Goal: Task Accomplishment & Management: Use online tool/utility

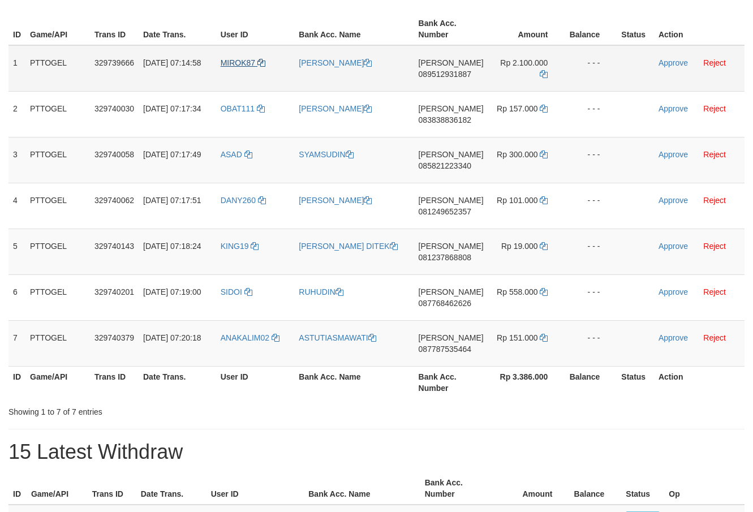
scroll to position [200, 0]
drag, startPoint x: 264, startPoint y: 48, endPoint x: 532, endPoint y: 331, distance: 390.1
click at [532, 331] on tbody "1 PTTOGEL 329739666 31/08/2025 07:14:58 MIROK87 TAHSINUR RAHMAN DANA 0895129318…" at bounding box center [376, 205] width 736 height 321
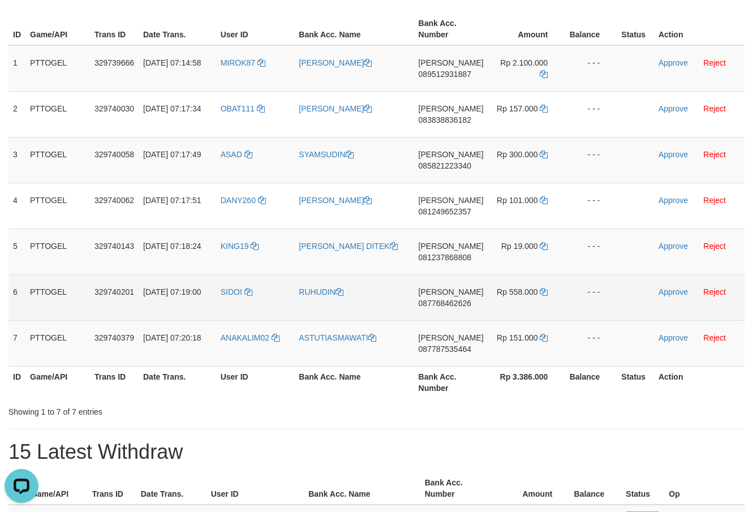
scroll to position [0, 0]
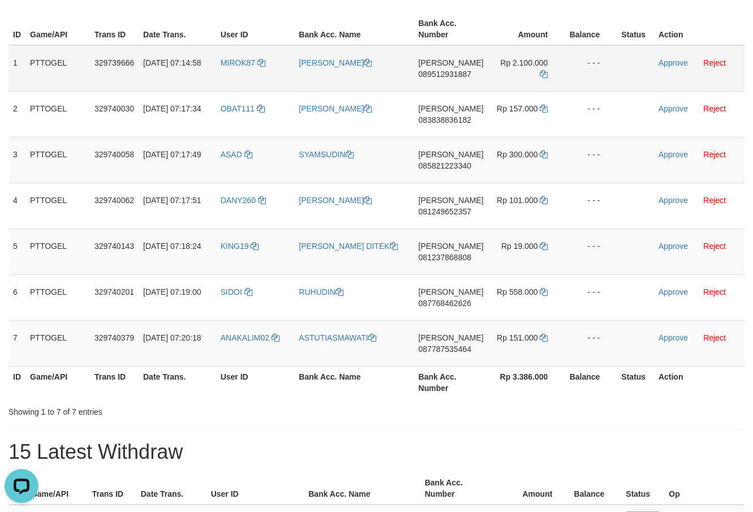
click at [455, 75] on span "089512931887" at bounding box center [445, 74] width 53 height 9
copy span "089512931887"
click at [545, 77] on icon at bounding box center [544, 74] width 8 height 8
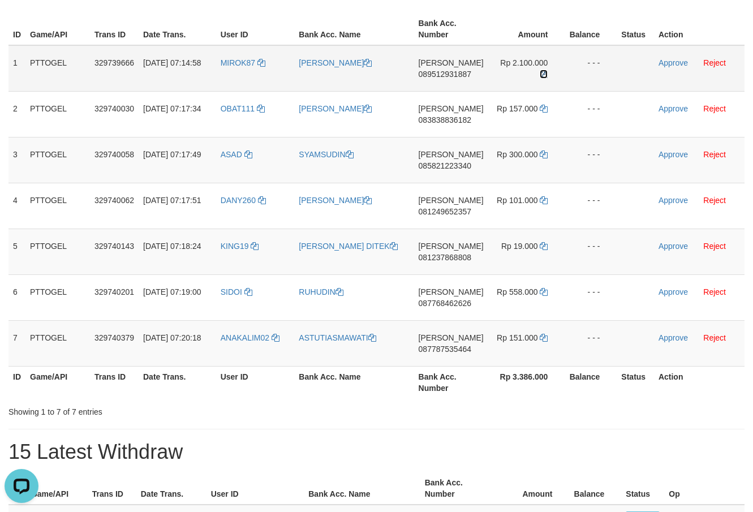
click at [545, 77] on icon at bounding box center [544, 74] width 8 height 8
click at [676, 61] on link "Approve" at bounding box center [672, 62] width 29 height 9
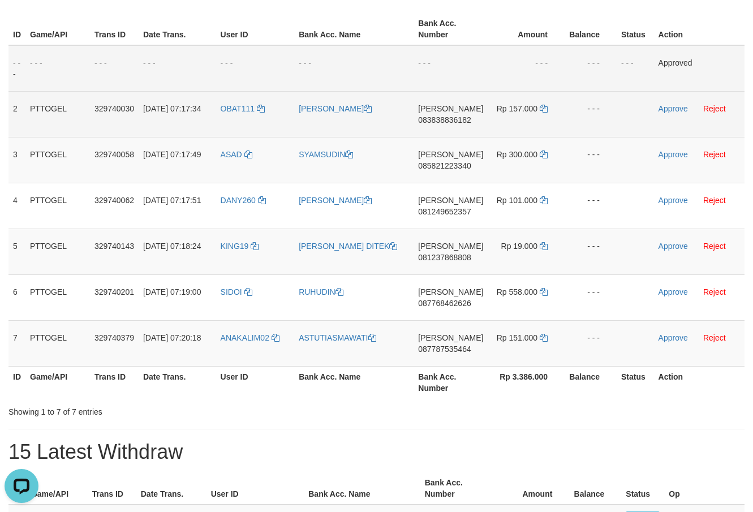
click at [450, 117] on span "083838836182" at bounding box center [444, 119] width 53 height 9
click at [445, 118] on span "083838836182" at bounding box center [444, 119] width 53 height 9
copy span "083838836182"
click at [436, 118] on span "083838836182" at bounding box center [444, 119] width 53 height 9
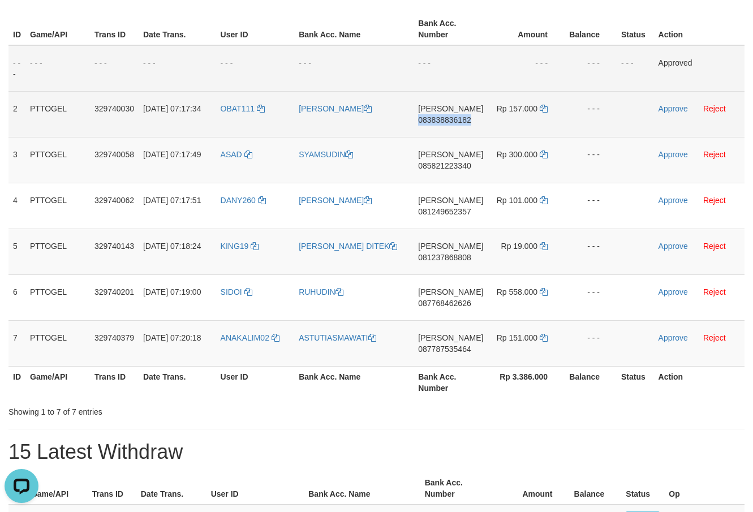
copy span "083838836182"
click at [535, 114] on td "Rp 157.000" at bounding box center [526, 114] width 77 height 46
click at [543, 103] on td "Rp 157.000" at bounding box center [526, 114] width 77 height 46
click at [542, 109] on icon at bounding box center [544, 109] width 8 height 8
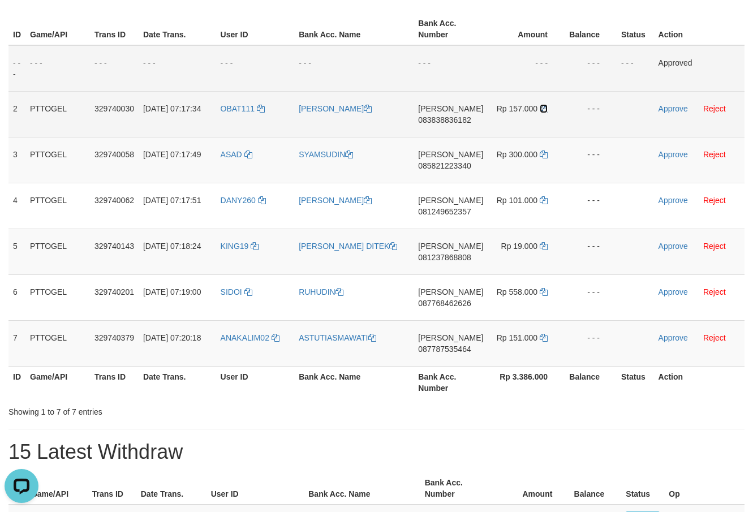
click at [542, 109] on icon at bounding box center [544, 109] width 8 height 8
click at [675, 103] on td "Approve Reject" at bounding box center [699, 114] width 91 height 46
click at [668, 108] on link "Approve" at bounding box center [672, 108] width 29 height 9
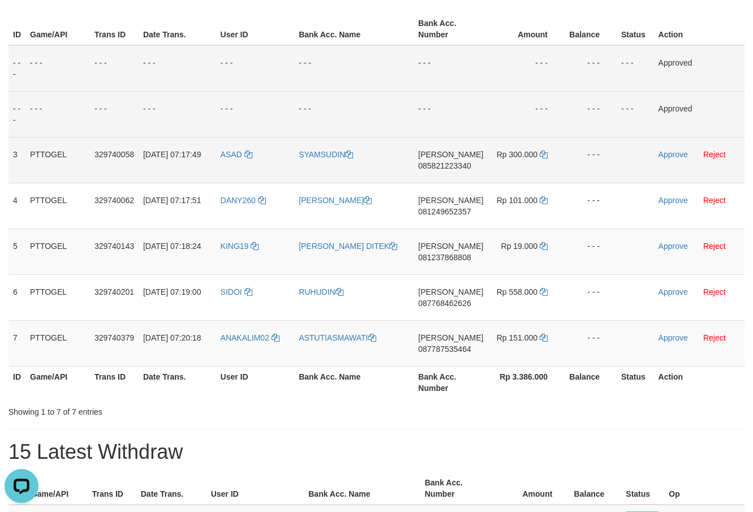
click at [448, 170] on td "DANA 085821223340" at bounding box center [450, 160] width 74 height 46
click at [455, 162] on span "085821223340" at bounding box center [444, 165] width 53 height 9
drag, startPoint x: 455, startPoint y: 162, endPoint x: 423, endPoint y: 167, distance: 33.1
click at [430, 166] on span "085821223340" at bounding box center [444, 165] width 53 height 9
copy span "085821223340"
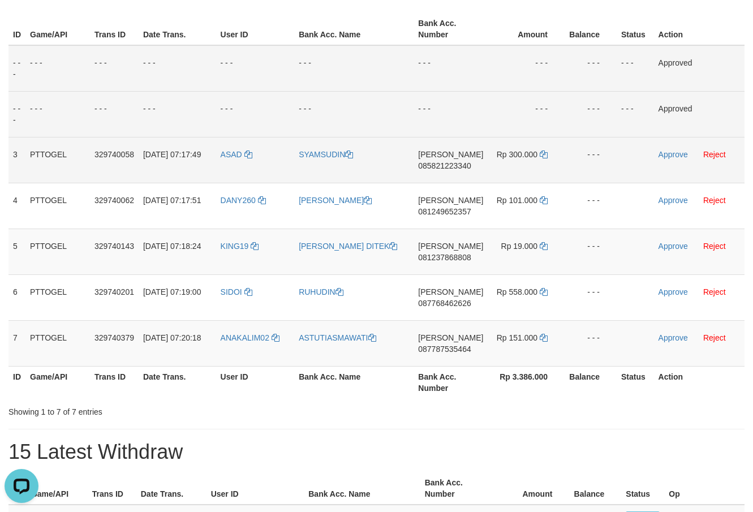
click at [423, 167] on td "DANA 085821223340" at bounding box center [450, 160] width 74 height 46
click at [540, 157] on icon at bounding box center [544, 154] width 8 height 8
copy span "085821223340"
click at [540, 157] on icon at bounding box center [544, 154] width 8 height 8
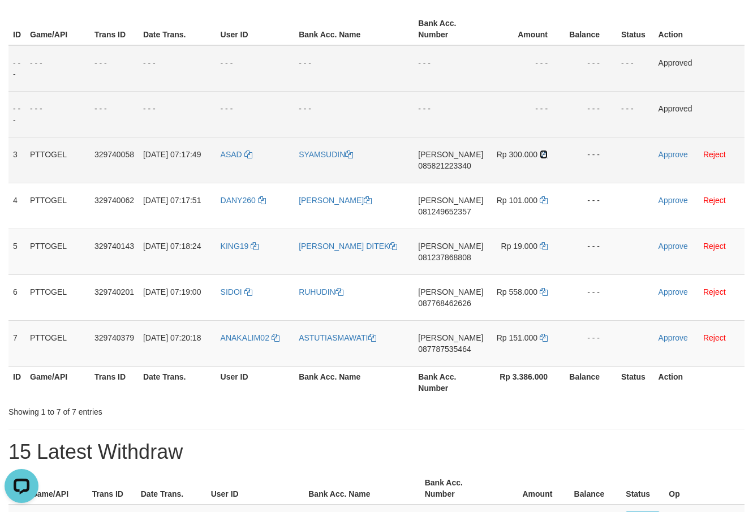
click at [540, 157] on icon at bounding box center [544, 154] width 8 height 8
click at [666, 152] on link "Approve" at bounding box center [672, 154] width 29 height 9
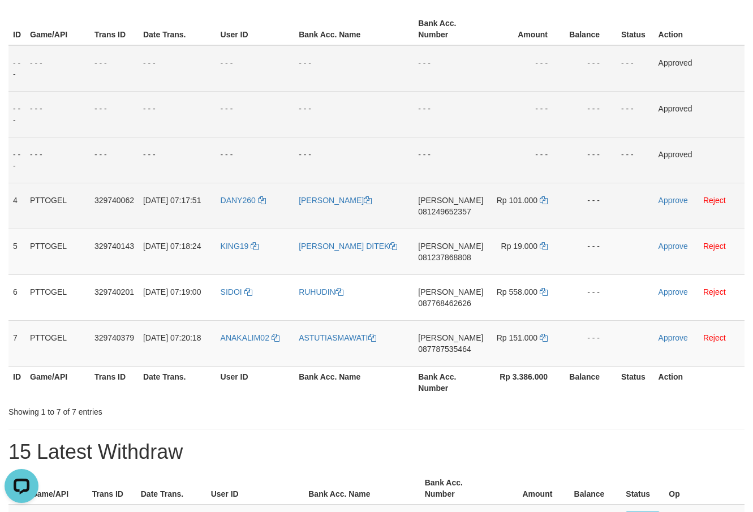
click at [439, 211] on span "081249652357" at bounding box center [444, 211] width 53 height 9
copy span "081249652357"
click at [439, 211] on span "081249652357" at bounding box center [444, 211] width 53 height 9
copy td "DANA 081249652357"
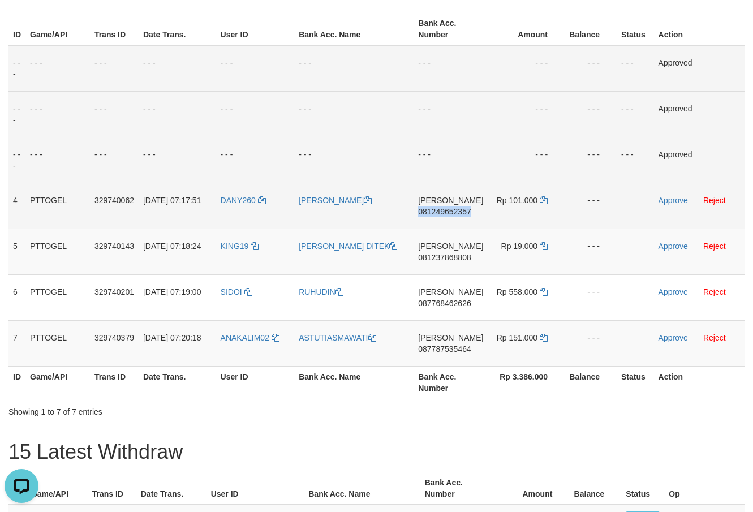
drag, startPoint x: 439, startPoint y: 211, endPoint x: 428, endPoint y: 213, distance: 10.9
click at [434, 211] on span "081249652357" at bounding box center [444, 211] width 53 height 9
copy span "081249652357"
click at [428, 213] on span "081249652357" at bounding box center [444, 211] width 53 height 9
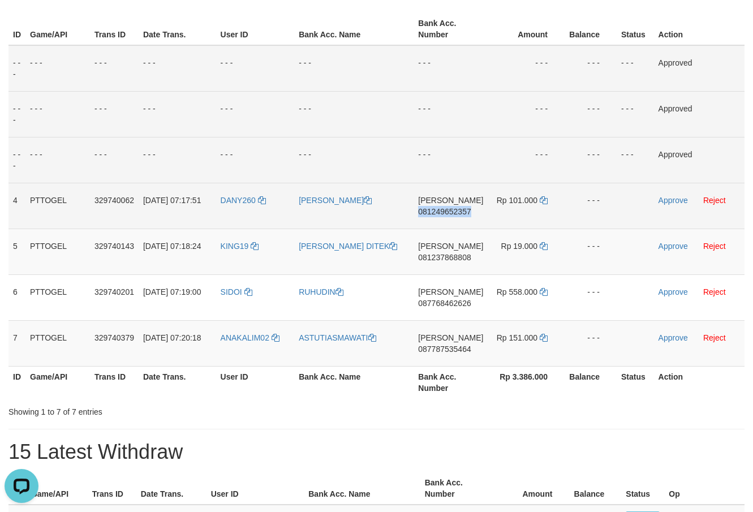
copy span "081249652357"
click at [543, 201] on icon at bounding box center [544, 200] width 8 height 8
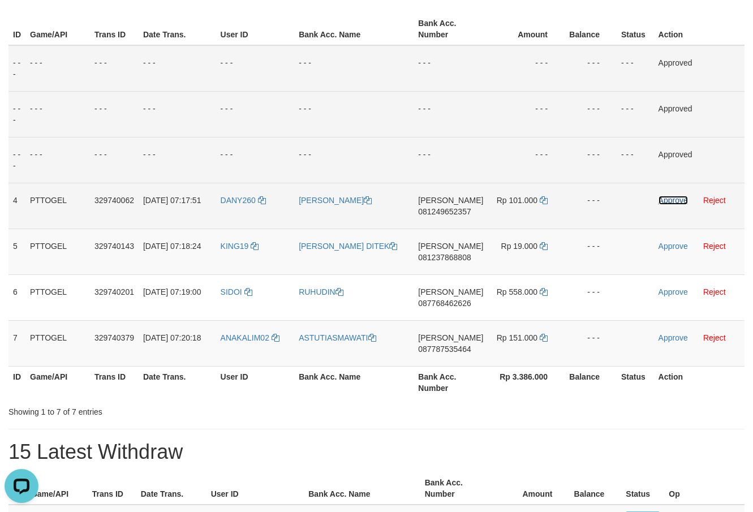
click at [669, 199] on link "Approve" at bounding box center [672, 200] width 29 height 9
click at [445, 247] on span "[PERSON_NAME]" at bounding box center [450, 246] width 65 height 9
click at [436, 257] on span "081237868808" at bounding box center [444, 257] width 53 height 9
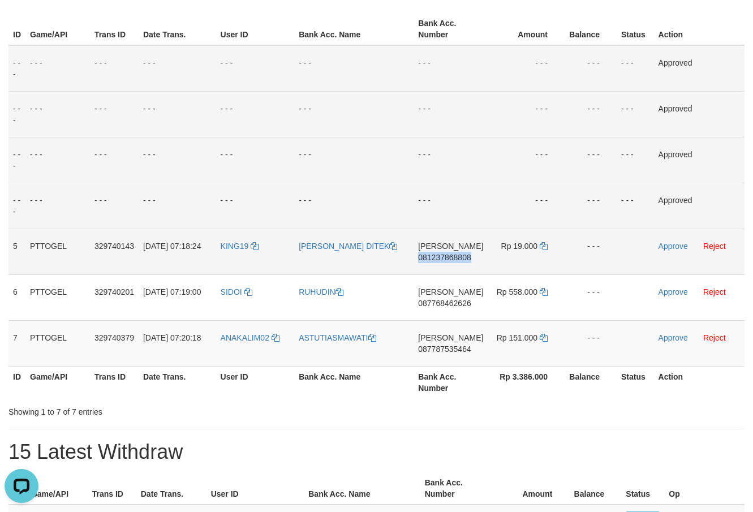
click at [436, 257] on span "081237868808" at bounding box center [444, 257] width 53 height 9
copy span "081237868808"
click at [542, 243] on icon at bounding box center [544, 246] width 8 height 8
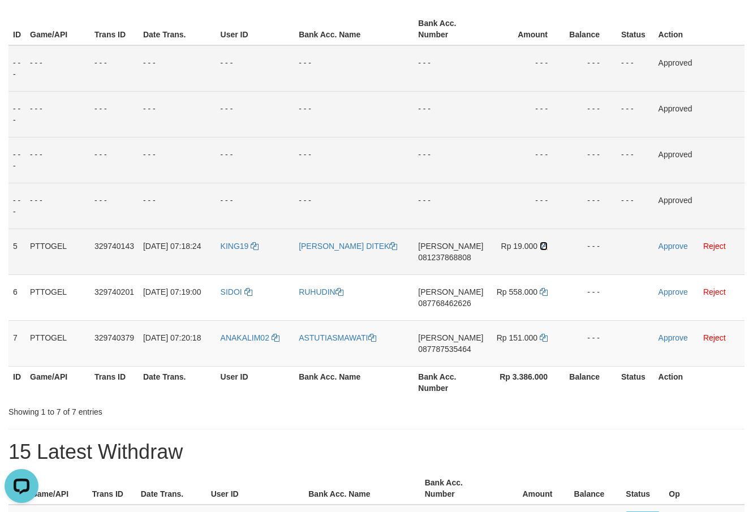
click at [542, 243] on icon at bounding box center [544, 246] width 8 height 8
click at [665, 247] on link "Approve" at bounding box center [672, 246] width 29 height 9
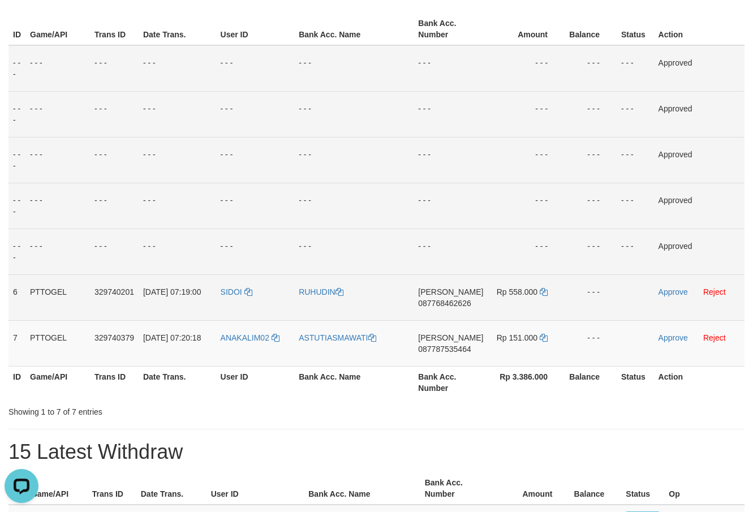
click at [456, 305] on span "087768462626" at bounding box center [444, 303] width 53 height 9
drag, startPoint x: 456, startPoint y: 305, endPoint x: 436, endPoint y: 303, distance: 21.1
click at [454, 305] on span "087768462626" at bounding box center [444, 303] width 53 height 9
click at [436, 303] on span "087768462626" at bounding box center [444, 303] width 53 height 9
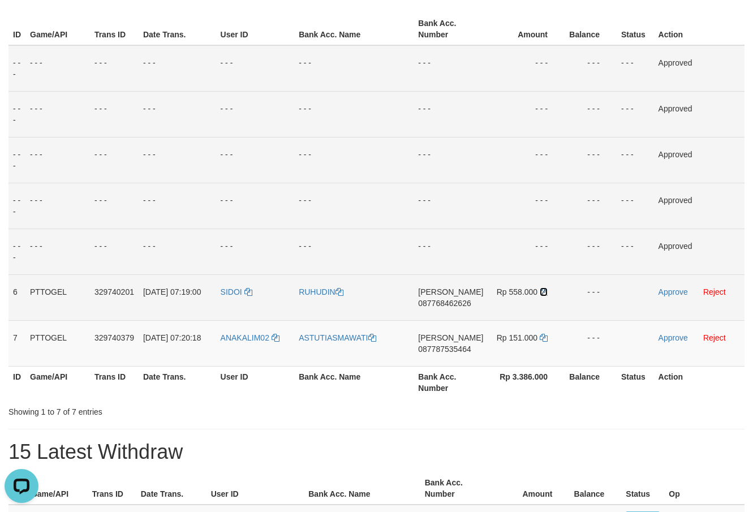
click at [544, 290] on icon at bounding box center [544, 292] width 8 height 8
click at [673, 300] on td "Approve Reject" at bounding box center [699, 297] width 91 height 46
click at [677, 294] on link "Approve" at bounding box center [672, 291] width 29 height 9
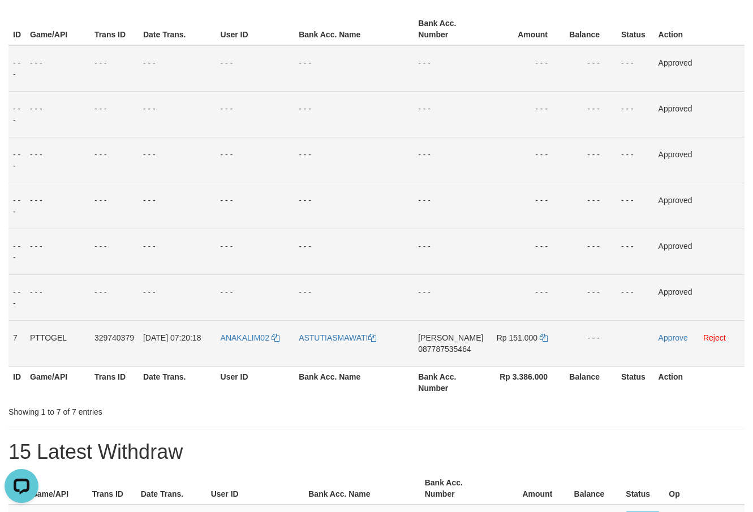
click at [450, 353] on span "087787535464" at bounding box center [444, 348] width 53 height 9
click at [456, 348] on span "087787535464" at bounding box center [444, 348] width 53 height 9
drag, startPoint x: 456, startPoint y: 348, endPoint x: 446, endPoint y: 347, distance: 10.2
click at [454, 348] on span "087787535464" at bounding box center [444, 348] width 53 height 9
click at [446, 347] on span "087787535464" at bounding box center [444, 348] width 53 height 9
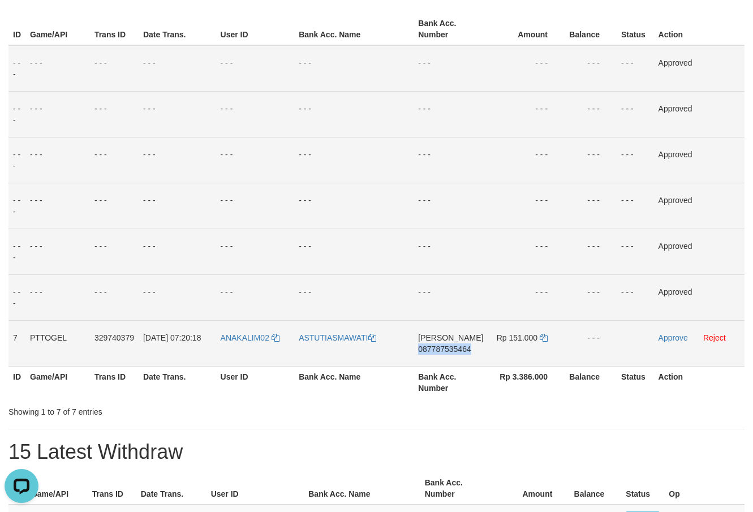
click at [446, 347] on span "087787535464" at bounding box center [444, 348] width 53 height 9
click at [540, 339] on icon at bounding box center [544, 338] width 8 height 8
click at [677, 338] on link "Approve" at bounding box center [672, 337] width 29 height 9
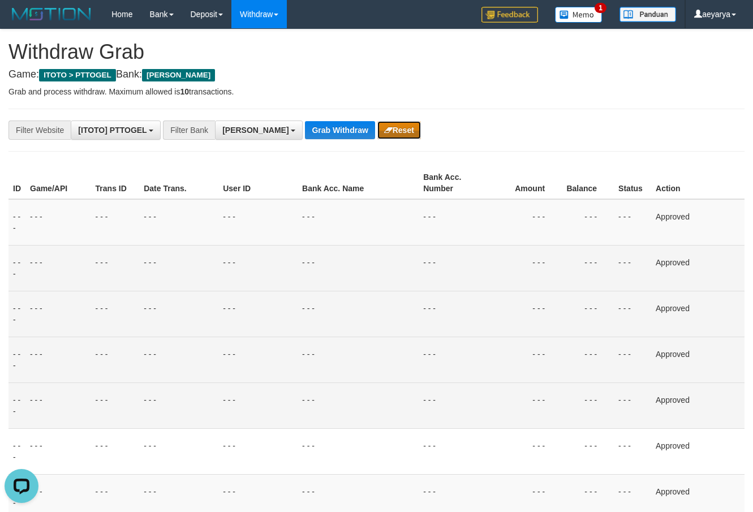
click at [377, 134] on button "Reset" at bounding box center [399, 130] width 44 height 18
